Goal: Task Accomplishment & Management: Use online tool/utility

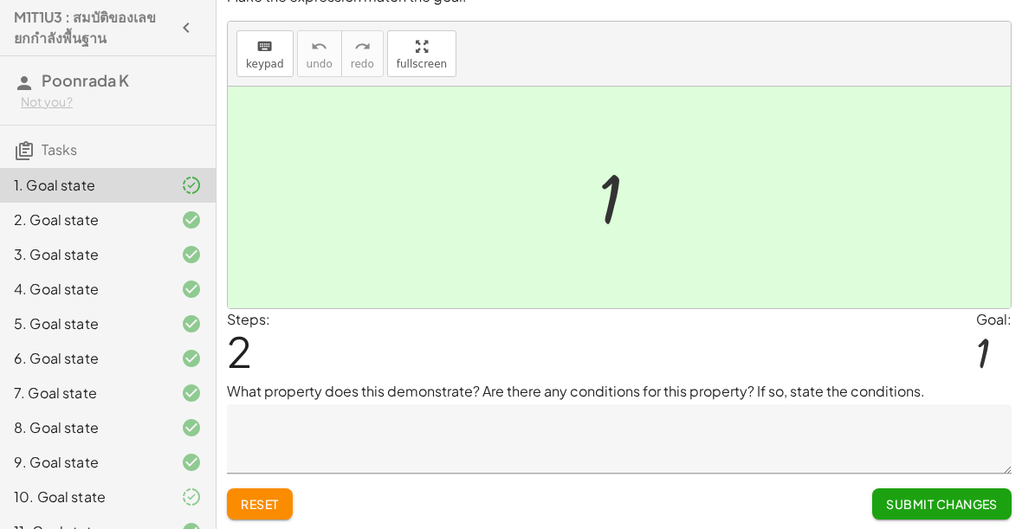
click at [685, 430] on textarea at bounding box center [619, 438] width 785 height 69
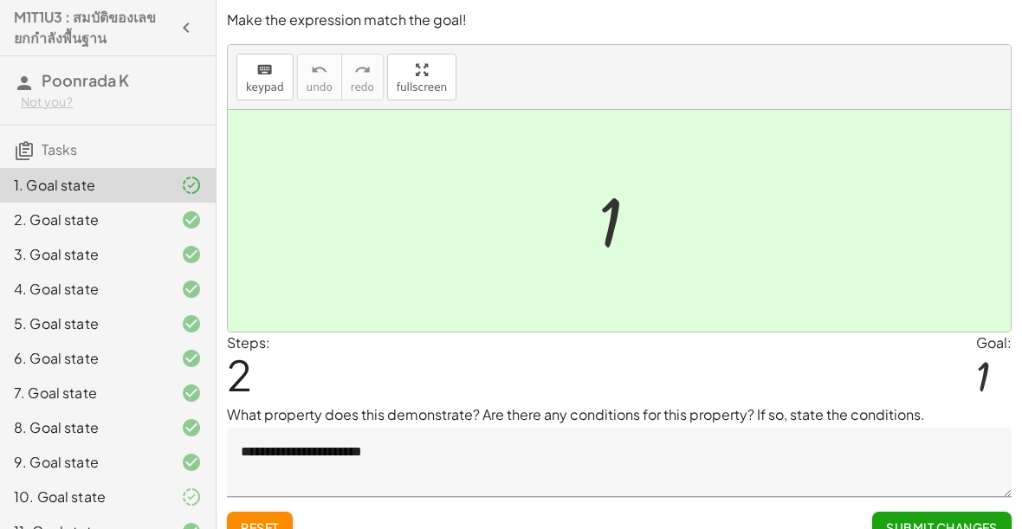
scroll to position [30, 0]
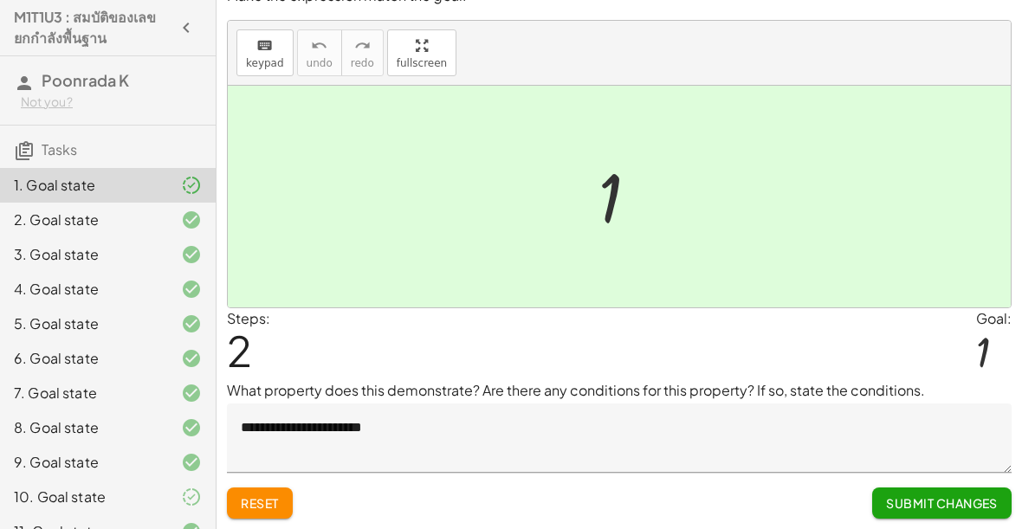
type textarea "**********"
click at [970, 501] on span "Submit Changes" at bounding box center [942, 503] width 112 height 16
click at [972, 504] on span "Continue" at bounding box center [965, 503] width 66 height 16
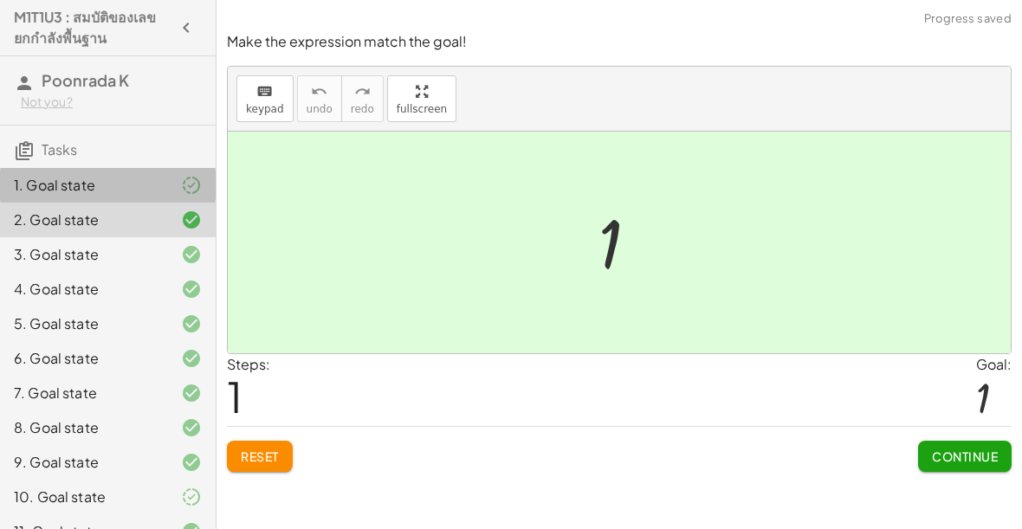
click at [141, 237] on div "1. Goal state" at bounding box center [108, 254] width 216 height 35
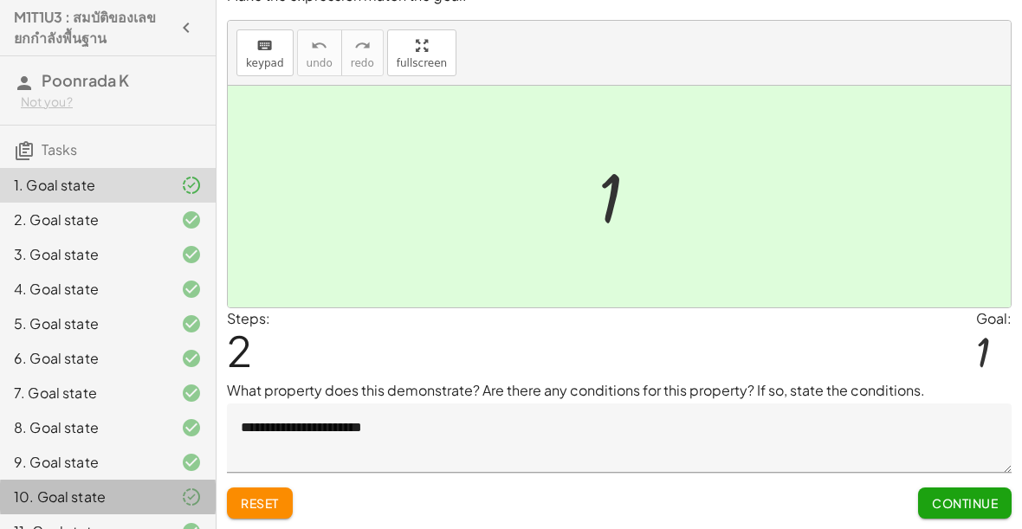
click at [123, 488] on div "10. Goal state" at bounding box center [83, 497] width 139 height 21
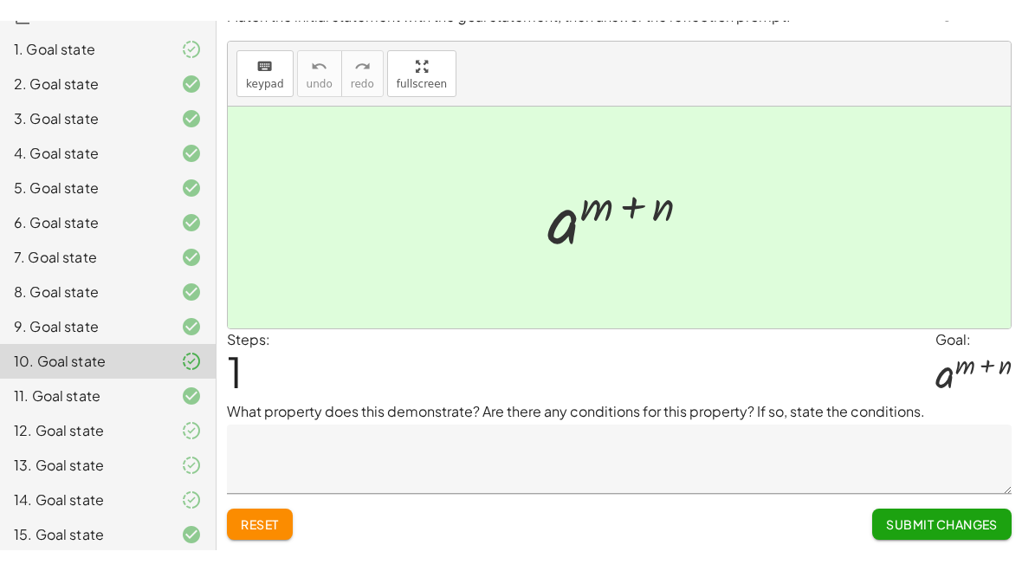
scroll to position [0, 0]
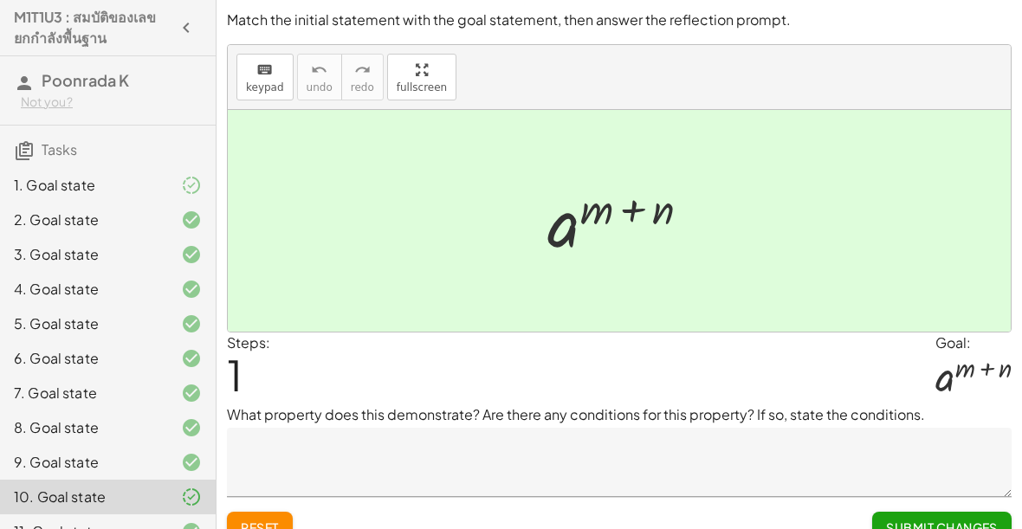
click at [128, 237] on div "1. Goal state" at bounding box center [108, 254] width 216 height 35
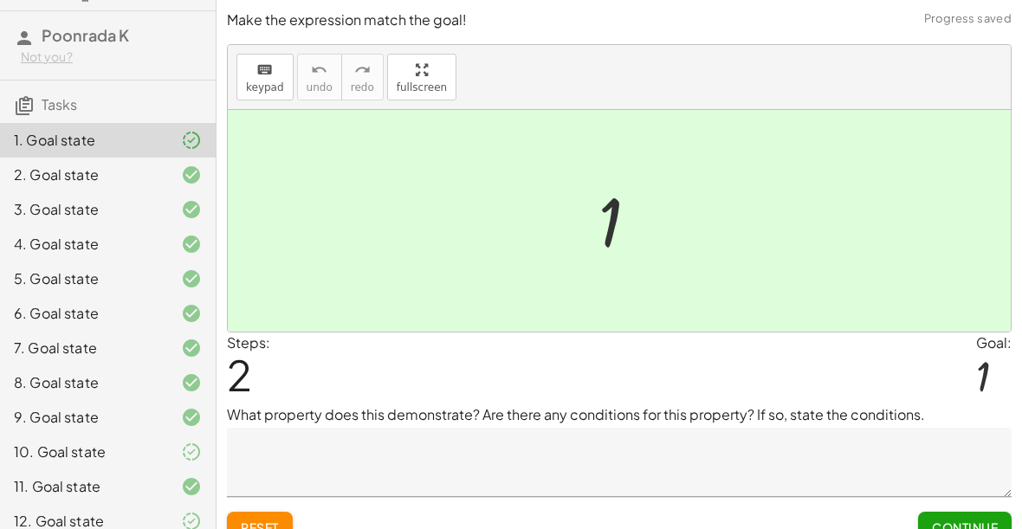
scroll to position [47, 0]
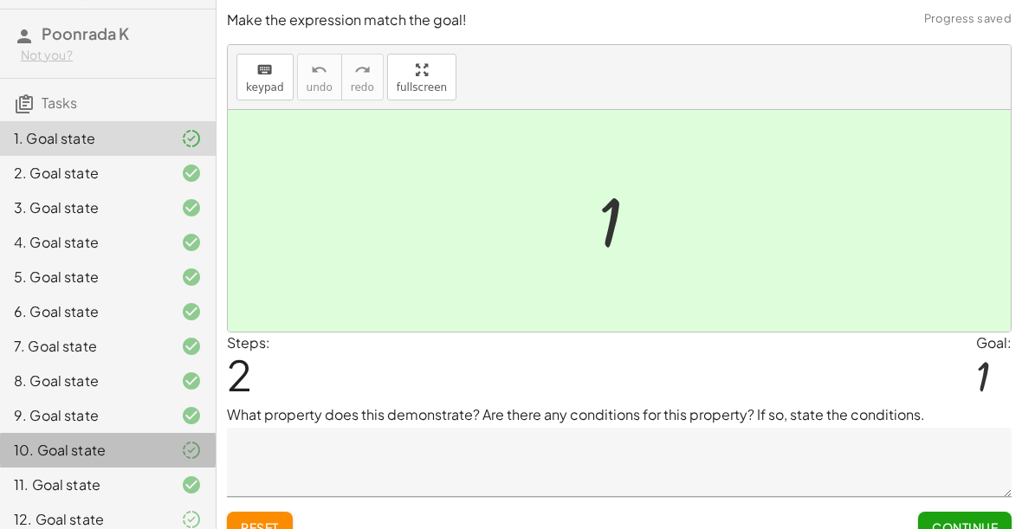
click at [123, 502] on div "10. Goal state" at bounding box center [108, 519] width 216 height 35
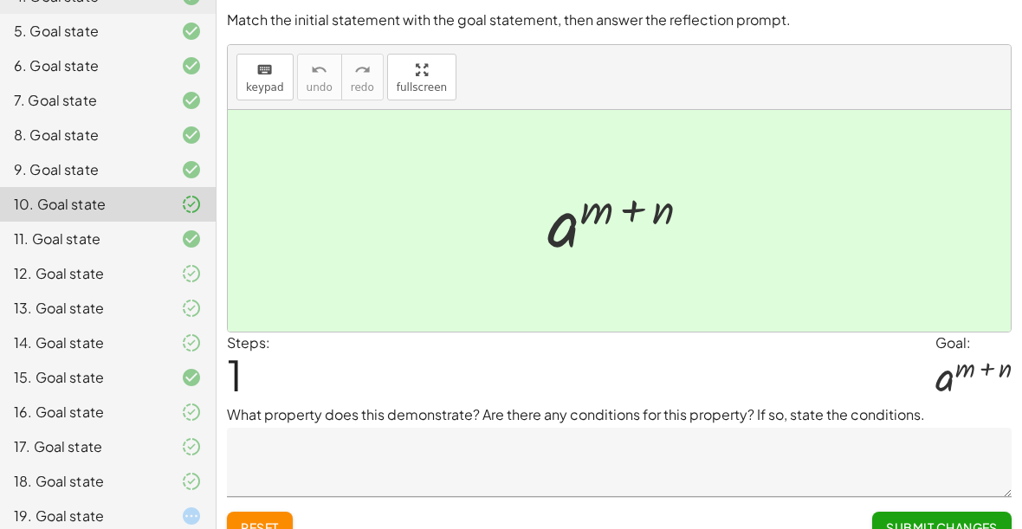
scroll to position [294, 0]
click at [168, 274] on div at bounding box center [177, 272] width 48 height 21
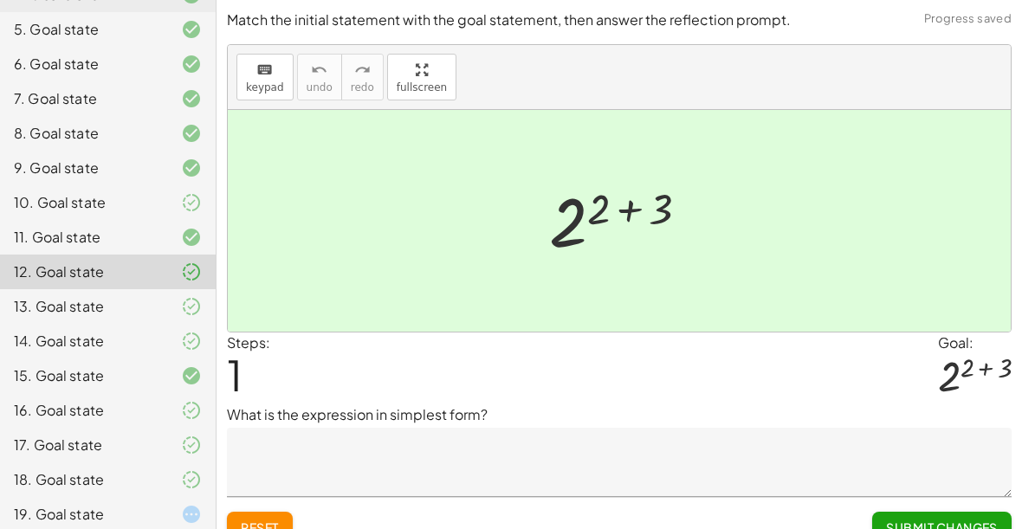
click at [147, 359] on div "13. Goal state" at bounding box center [108, 376] width 216 height 35
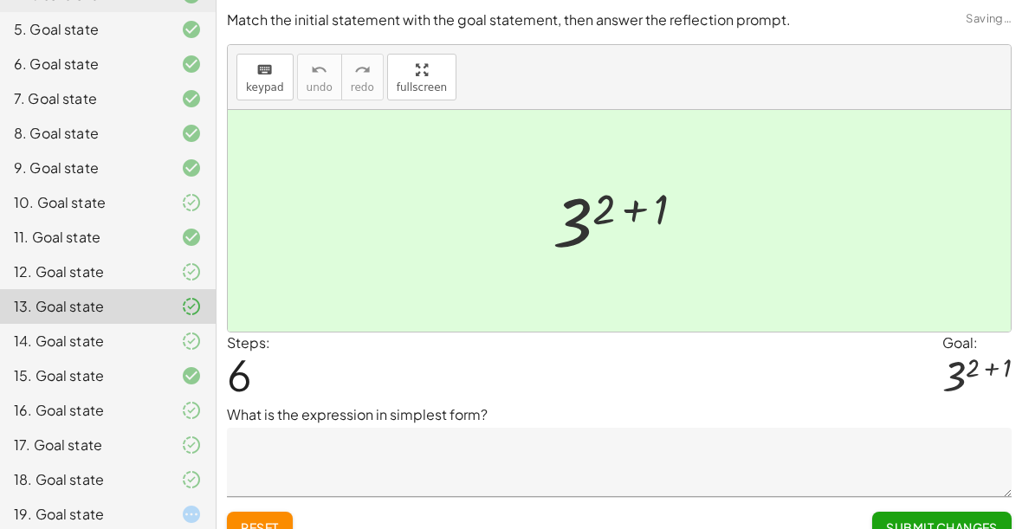
click at [185, 393] on div "14. Goal state" at bounding box center [108, 410] width 216 height 35
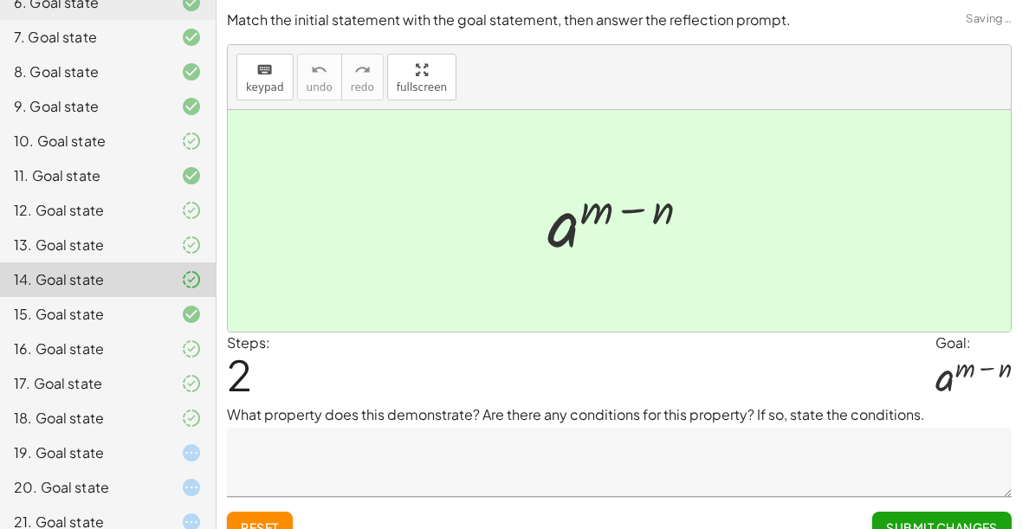
scroll to position [356, 0]
click at [136, 346] on div "16. Goal state" at bounding box center [83, 349] width 139 height 21
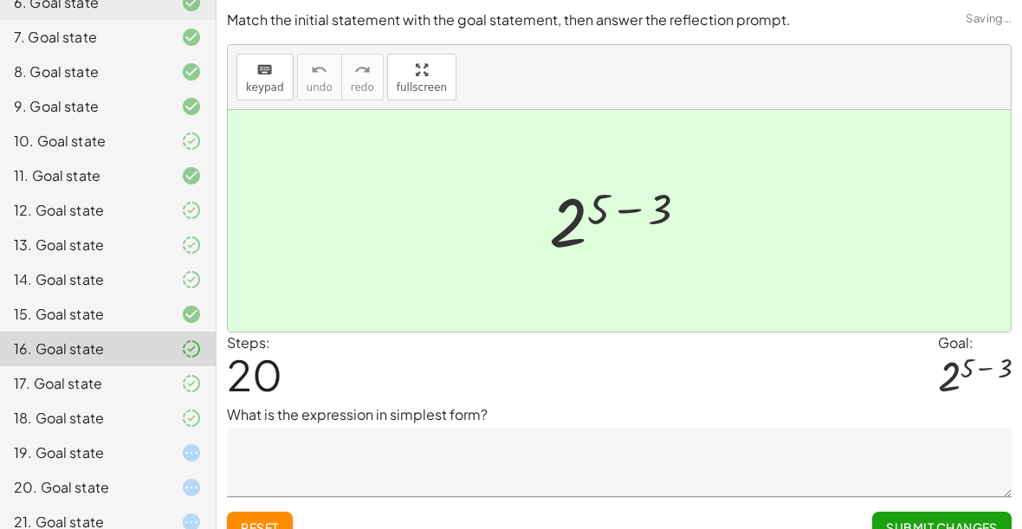
click at [162, 364] on div "16. Goal state" at bounding box center [108, 349] width 216 height 35
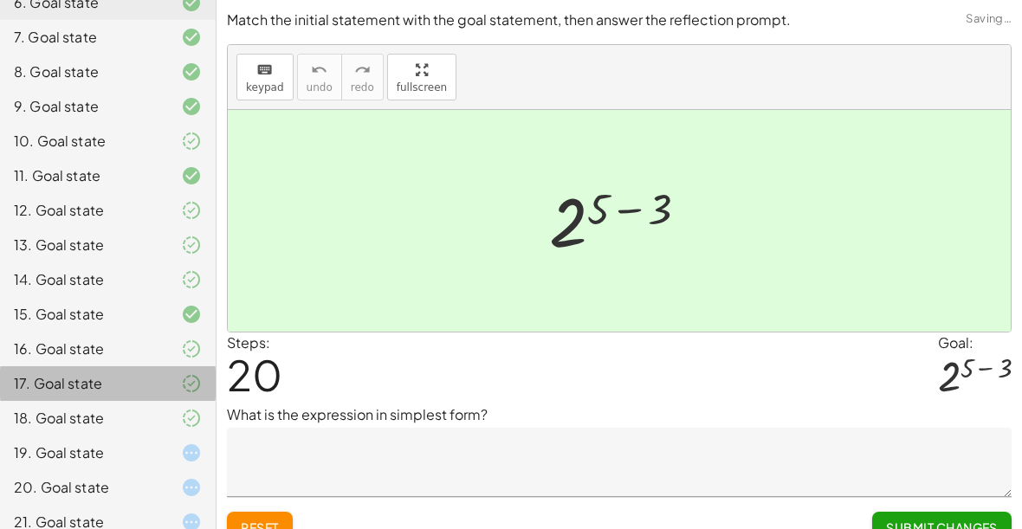
click at [175, 436] on div "17. Goal state" at bounding box center [108, 453] width 216 height 35
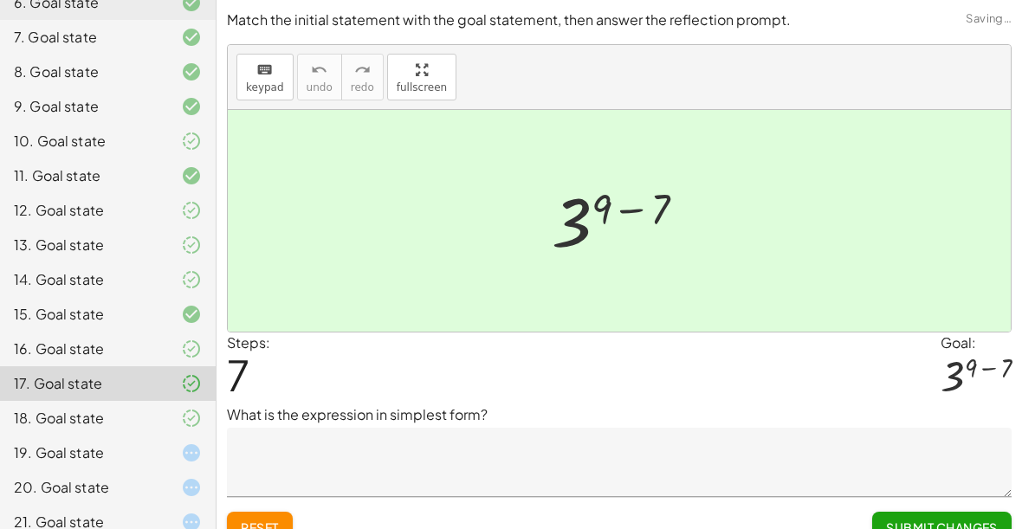
click at [148, 505] on div "19. Goal state" at bounding box center [108, 522] width 216 height 35
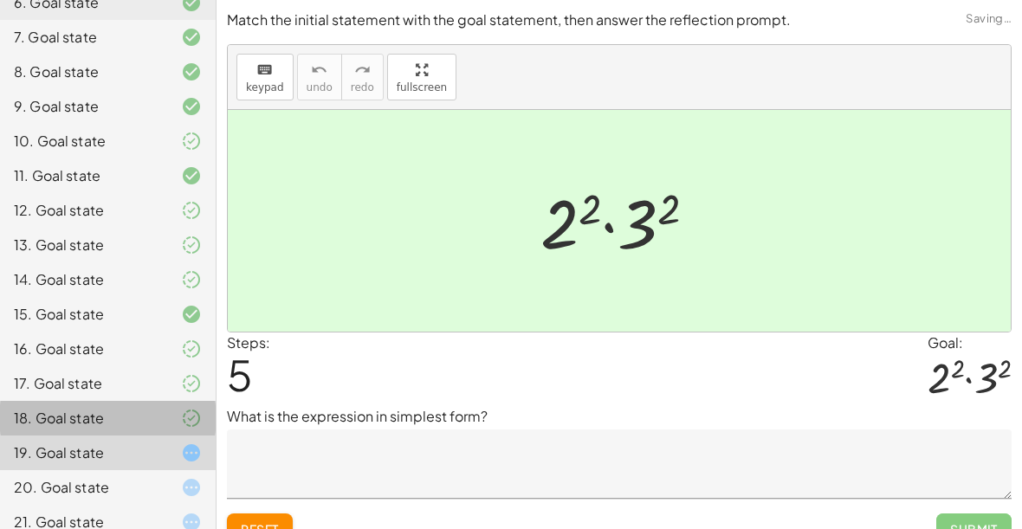
click at [152, 410] on div "18. Goal state" at bounding box center [83, 418] width 139 height 21
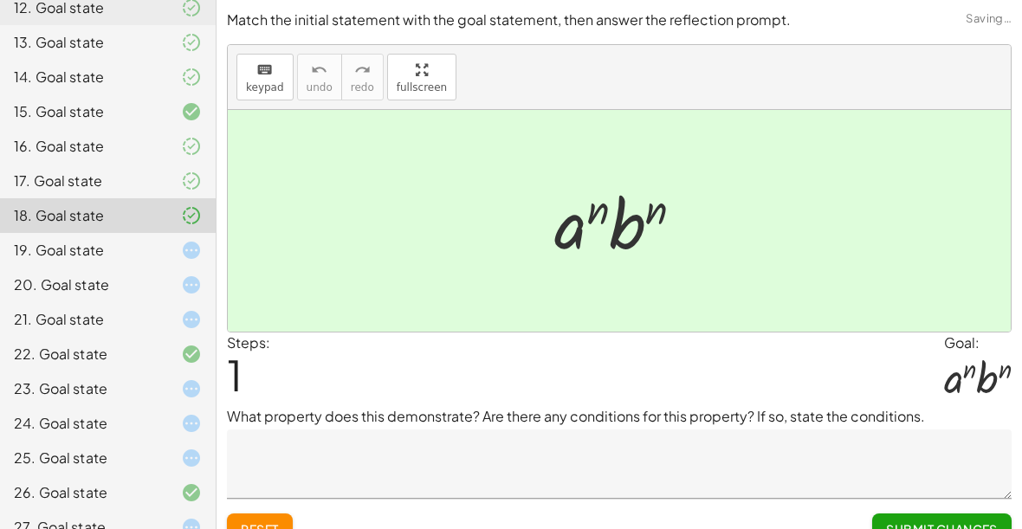
scroll to position [558, 0]
click at [180, 346] on div at bounding box center [177, 355] width 48 height 21
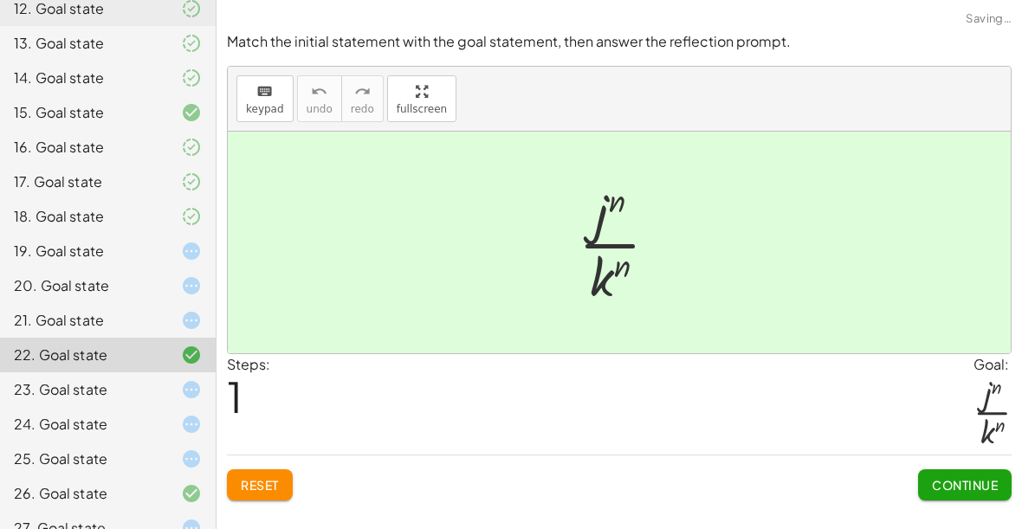
click at [184, 303] on div "19. Goal state" at bounding box center [108, 320] width 216 height 35
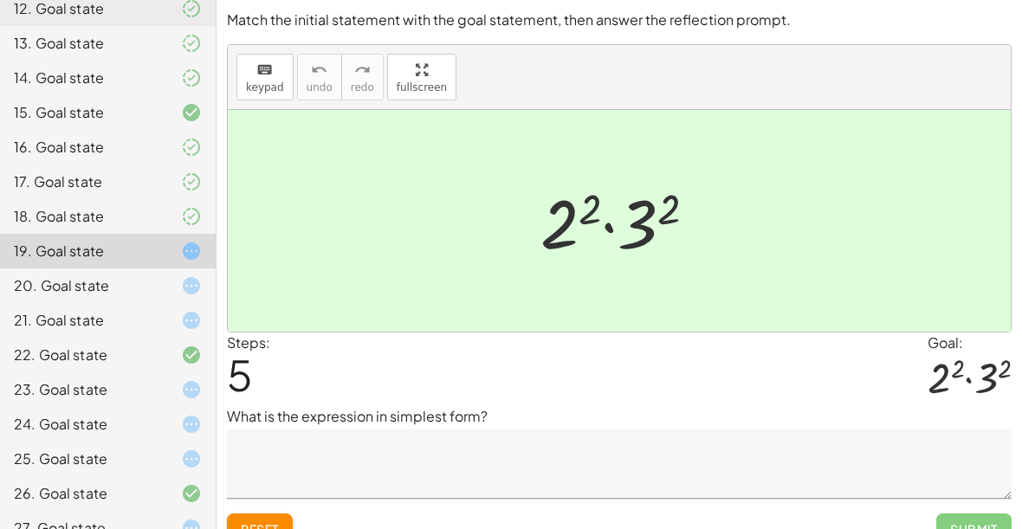
click at [406, 458] on textarea at bounding box center [619, 464] width 785 height 69
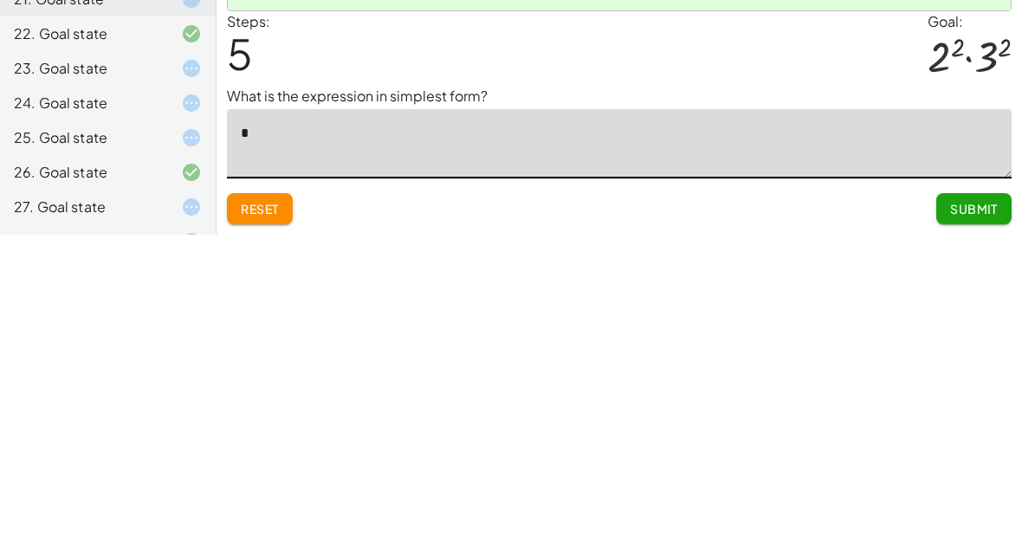
type textarea "**"
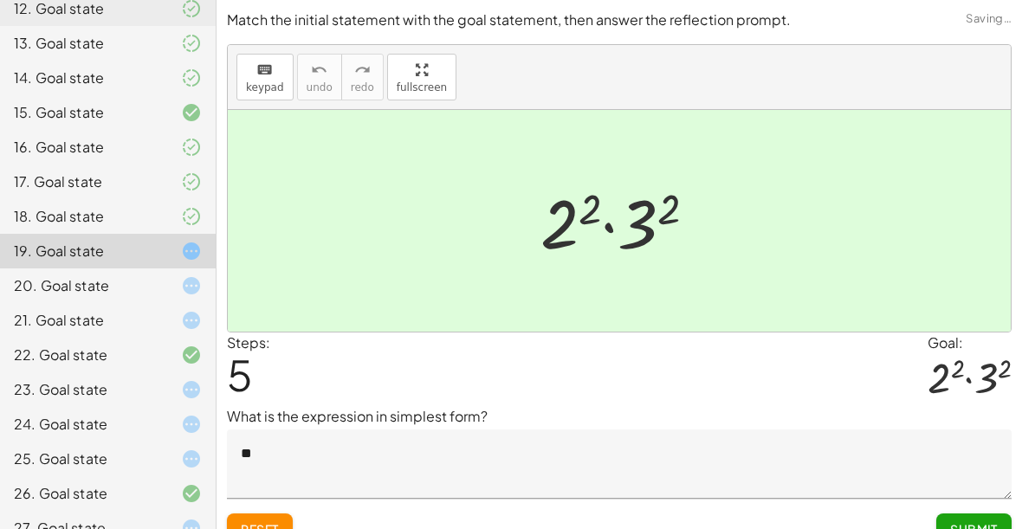
scroll to position [26, 0]
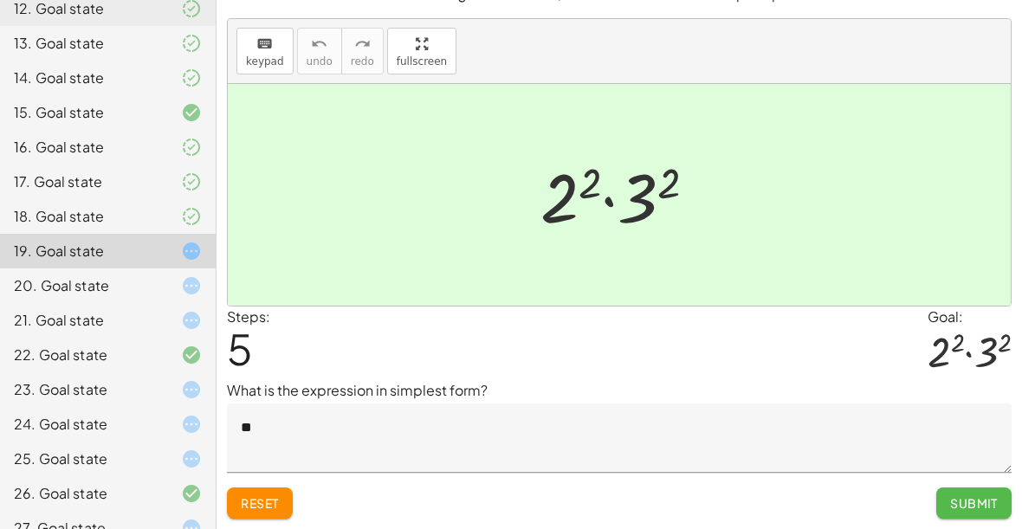
click at [974, 502] on span "Submit" at bounding box center [974, 503] width 48 height 16
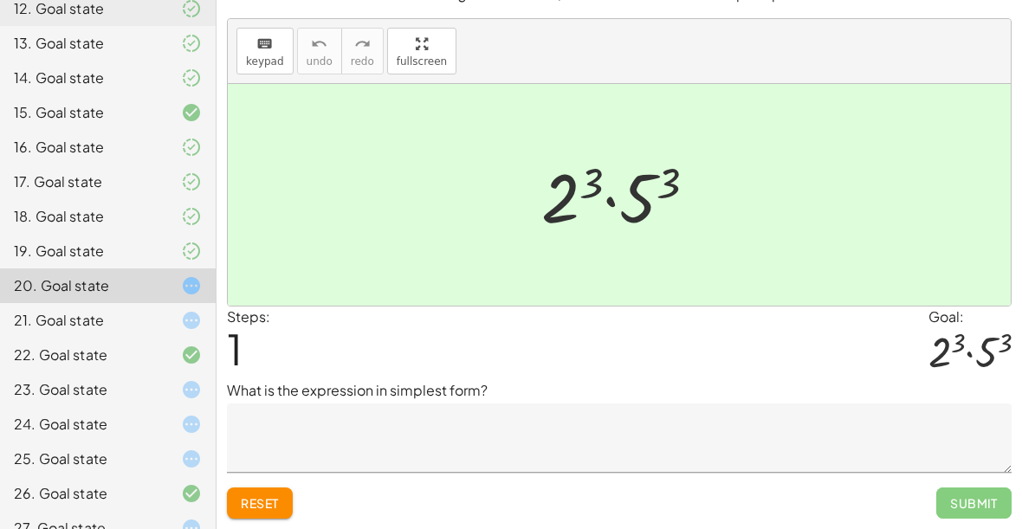
click at [126, 210] on div "18. Goal state" at bounding box center [83, 216] width 139 height 21
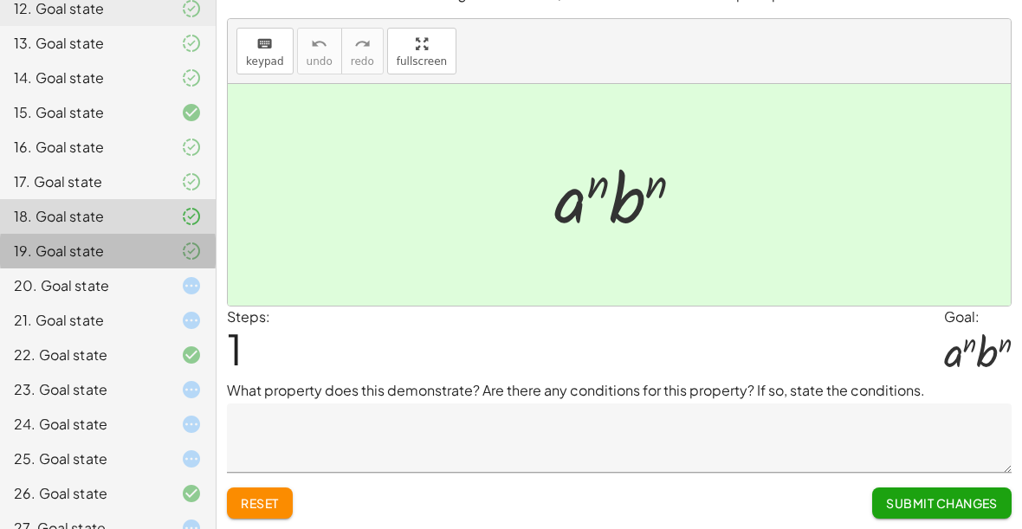
click at [138, 242] on div "19. Goal state" at bounding box center [83, 251] width 139 height 21
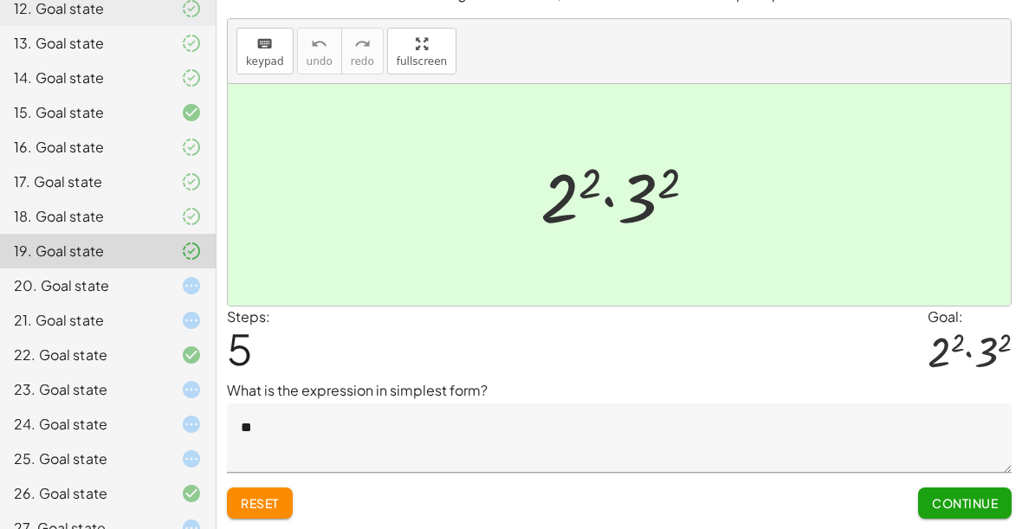
click at [103, 316] on div "21. Goal state" at bounding box center [83, 320] width 139 height 21
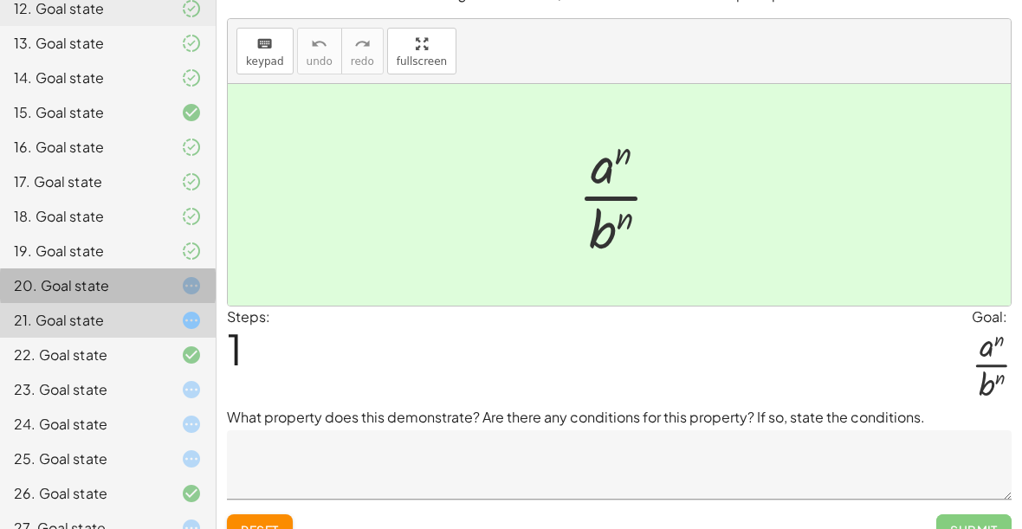
click at [113, 275] on div "20. Goal state" at bounding box center [83, 285] width 139 height 21
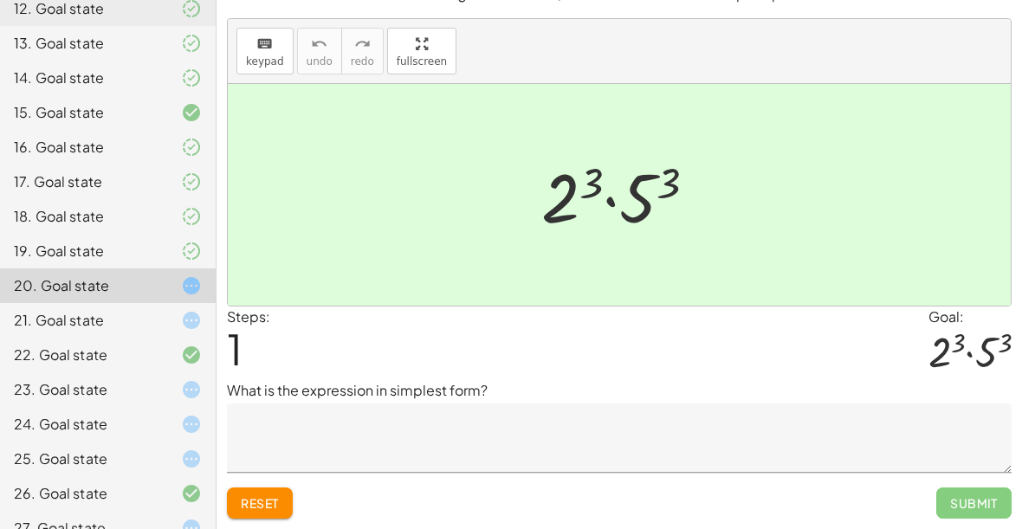
click at [339, 417] on textarea at bounding box center [619, 438] width 785 height 69
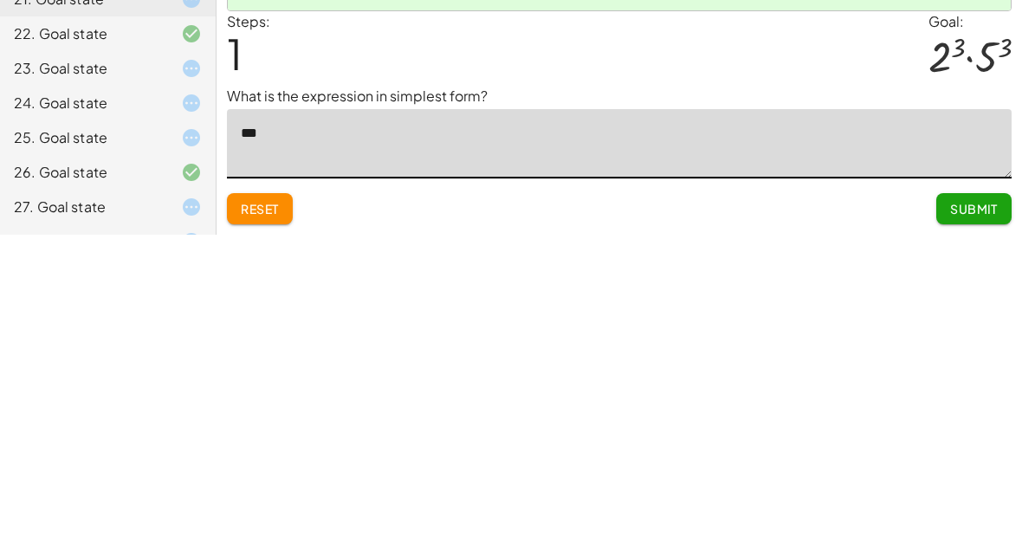
type textarea "****"
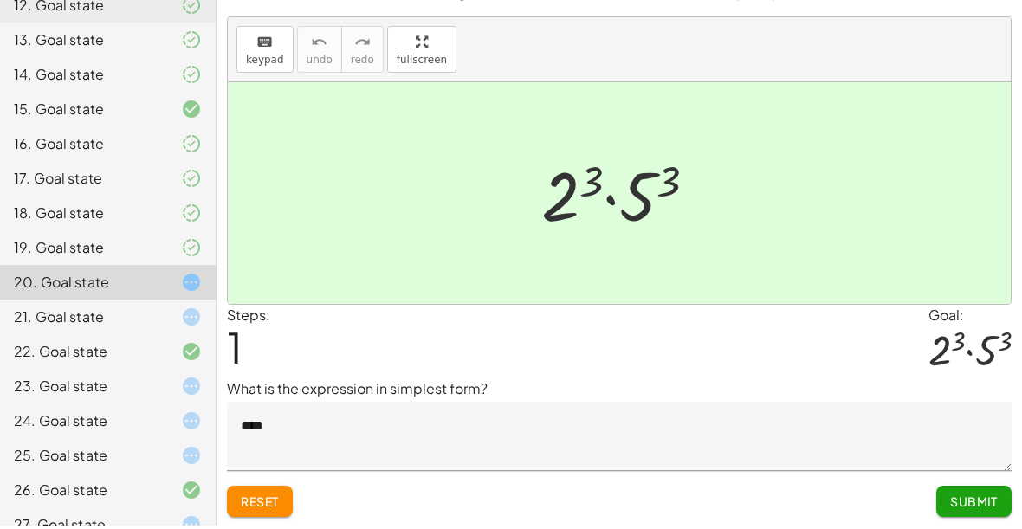
scroll to position [26, 0]
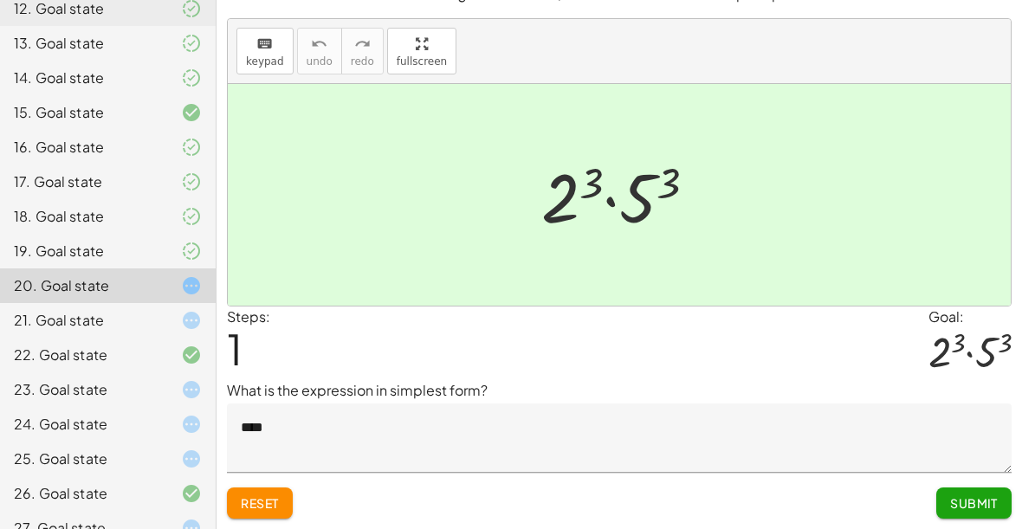
click at [986, 503] on span "Submit" at bounding box center [974, 503] width 48 height 16
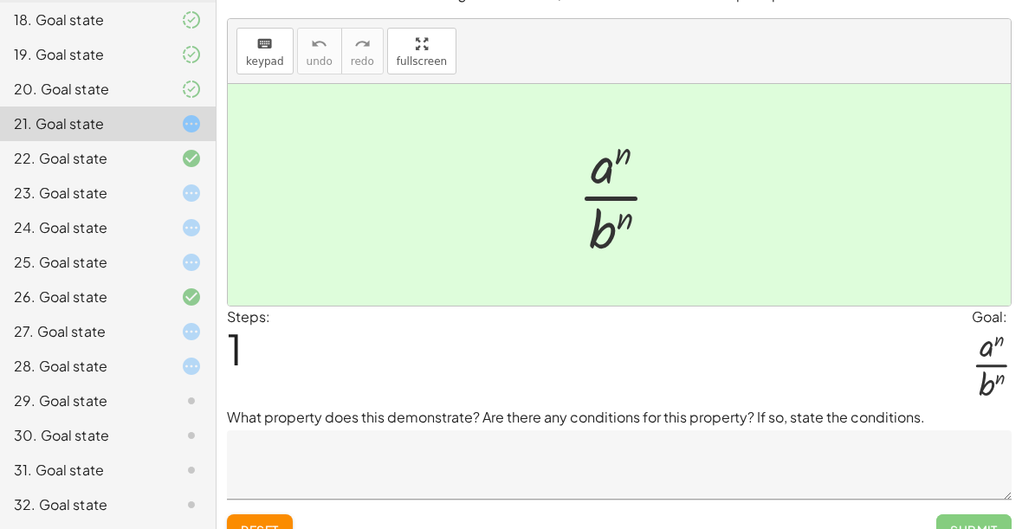
scroll to position [753, 0]
click at [70, 405] on div "29. Goal state" at bounding box center [83, 401] width 139 height 21
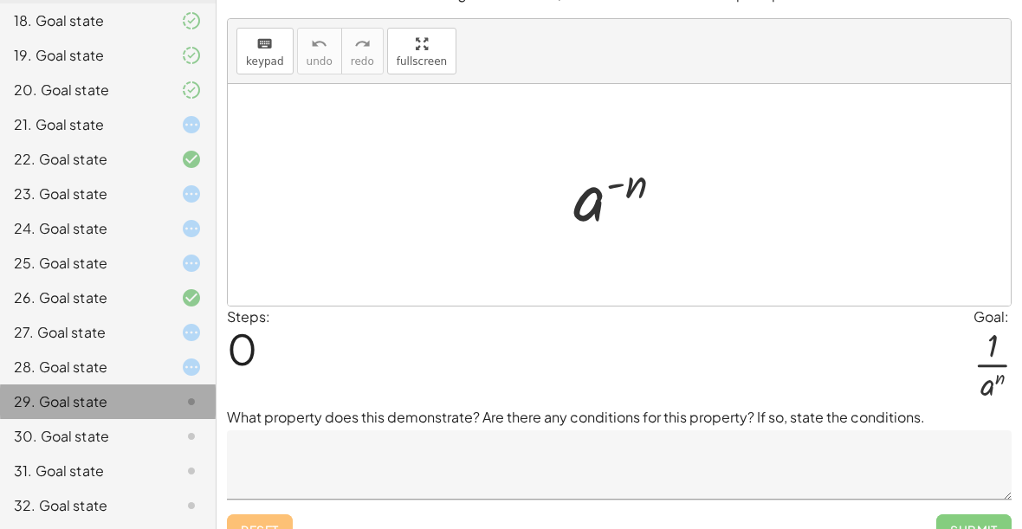
click at [68, 397] on div "29. Goal state" at bounding box center [83, 401] width 139 height 21
click at [73, 396] on div "29. Goal state" at bounding box center [83, 401] width 139 height 21
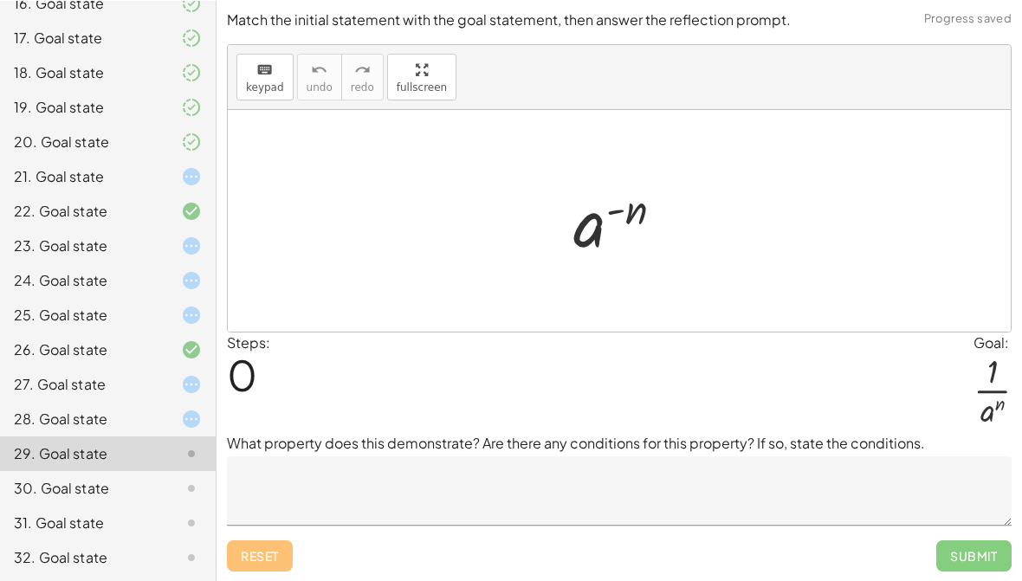
scroll to position [701, 0]
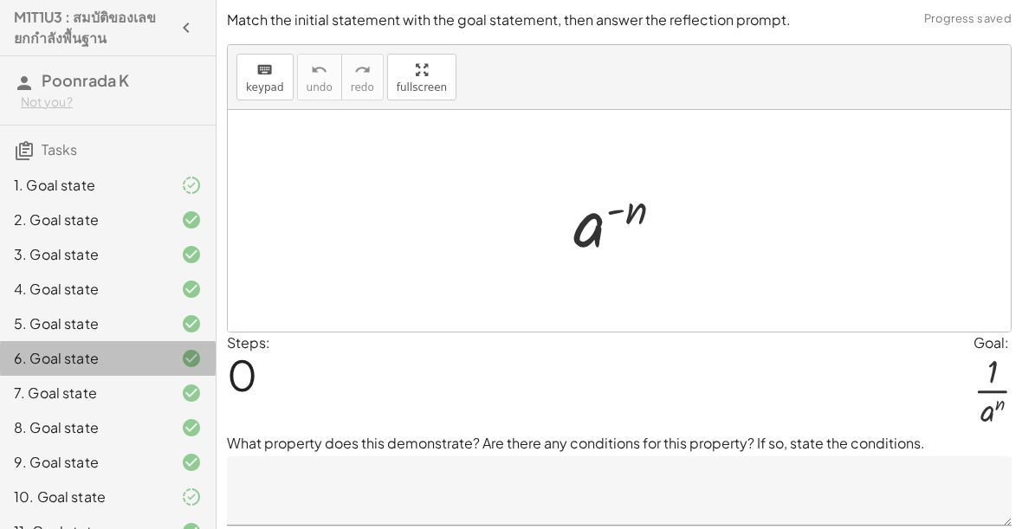
click at [107, 357] on div "6. Goal state" at bounding box center [83, 358] width 139 height 21
